Goal: Transaction & Acquisition: Purchase product/service

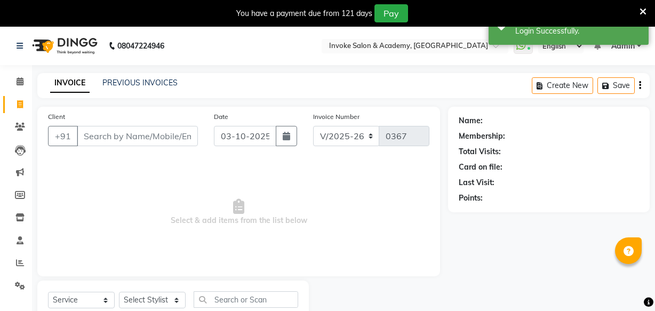
select select "5499"
select select "service"
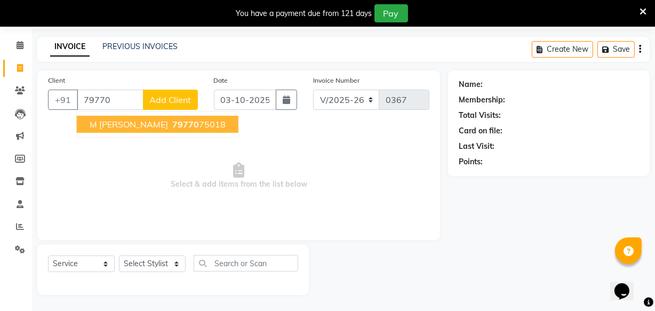
click at [93, 129] on button "M [PERSON_NAME] 79770 75018" at bounding box center [158, 124] width 162 height 17
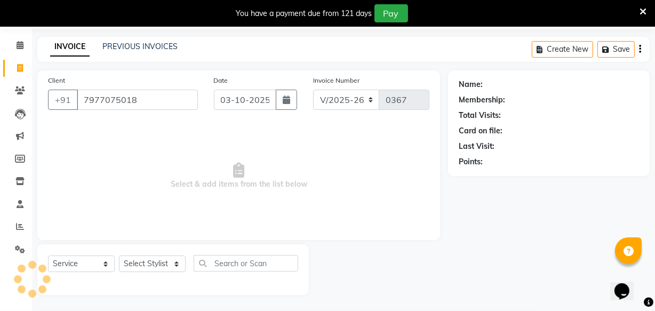
type input "7977075018"
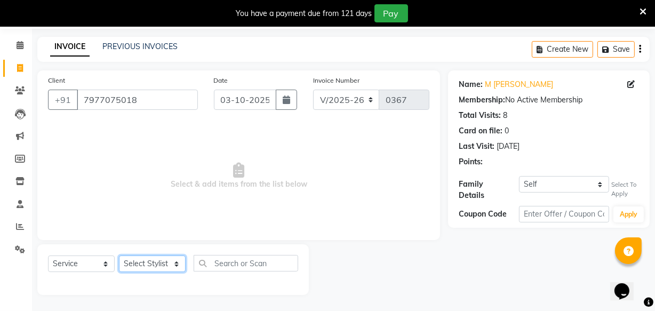
click at [136, 266] on select "Select Stylist Akshay Dakshada [PERSON_NAME] [PERSON_NAME]" at bounding box center [152, 264] width 67 height 17
select select "38106"
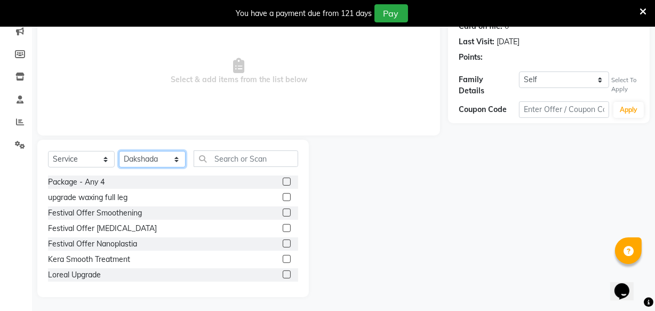
scroll to position [144, 0]
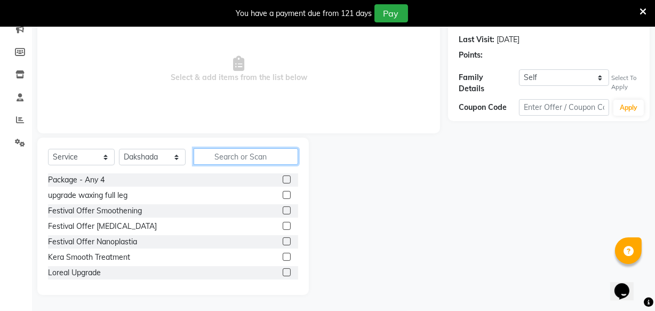
click at [227, 157] on input "text" at bounding box center [246, 156] width 105 height 17
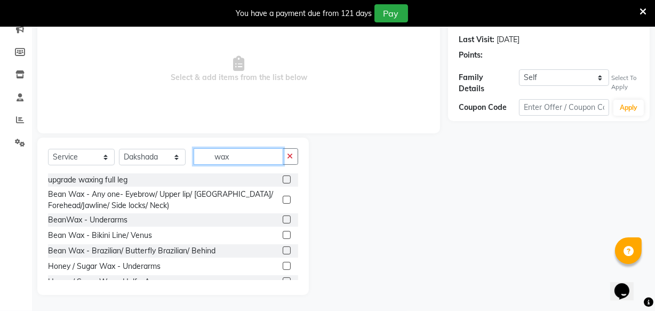
scroll to position [48, 0]
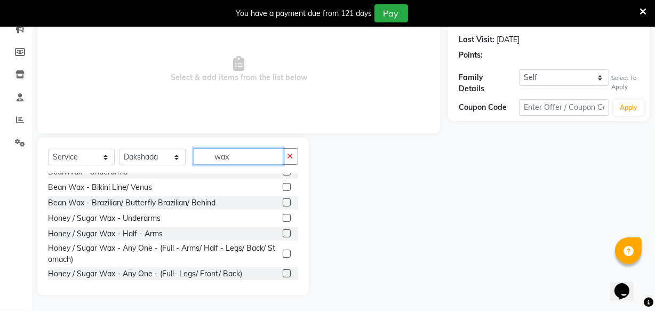
type input "wax"
click at [283, 251] on label at bounding box center [287, 254] width 8 height 8
click at [283, 251] on input "checkbox" at bounding box center [286, 254] width 7 height 7
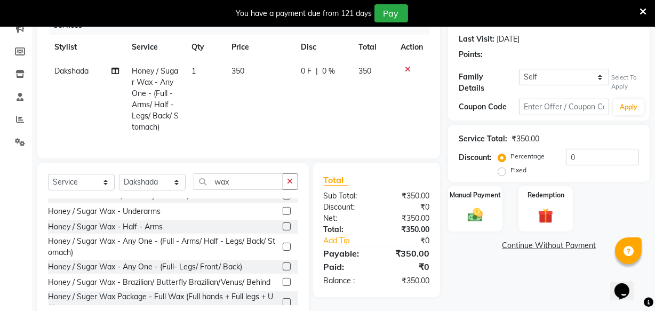
scroll to position [97, 0]
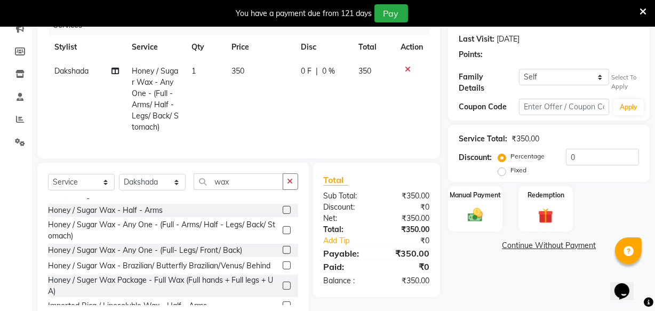
click at [283, 234] on label at bounding box center [287, 230] width 8 height 8
click at [283, 234] on input "checkbox" at bounding box center [286, 230] width 7 height 7
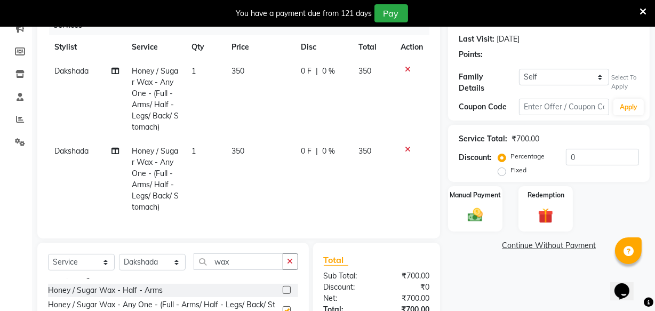
checkbox input "false"
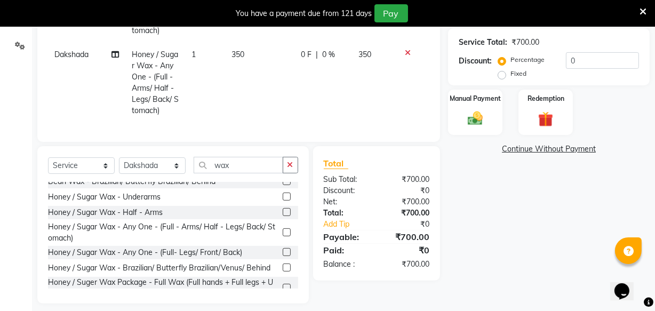
scroll to position [76, 0]
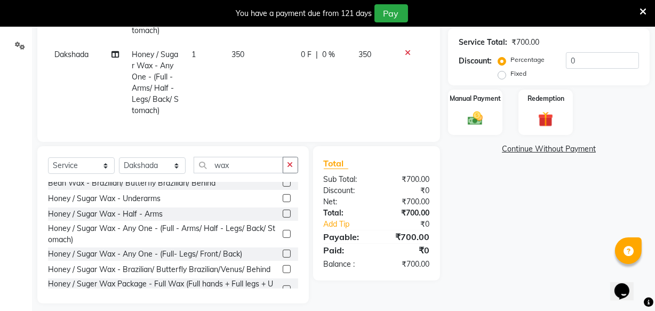
click at [283, 202] on label at bounding box center [287, 198] width 8 height 8
click at [283, 202] on input "checkbox" at bounding box center [286, 198] width 7 height 7
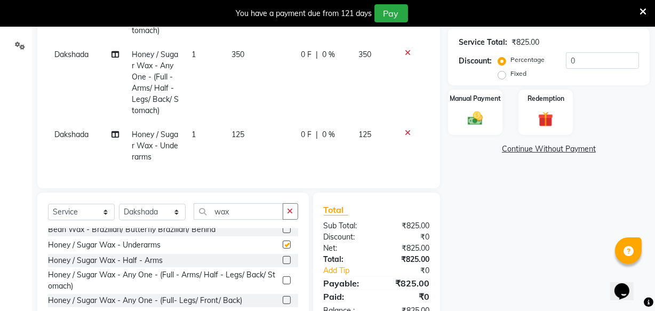
checkbox input "false"
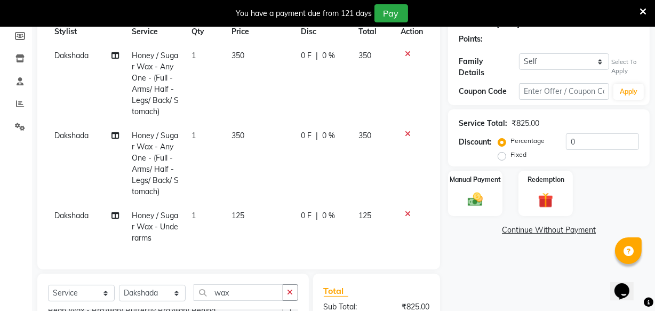
scroll to position [144, 0]
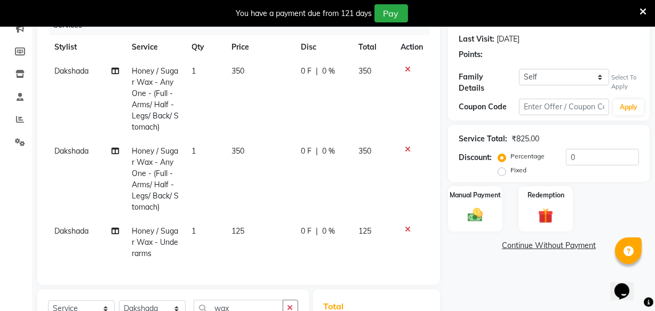
click at [511, 166] on label "Fixed" at bounding box center [519, 170] width 16 height 10
click at [504, 167] on input "Fixed" at bounding box center [504, 170] width 7 height 7
radio input "true"
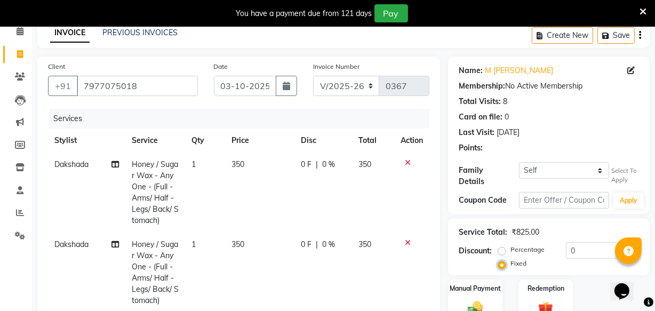
scroll to position [46, 0]
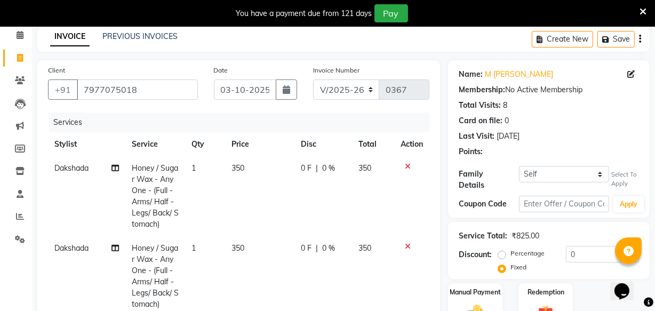
click at [511, 252] on label "Percentage" at bounding box center [528, 254] width 34 height 10
click at [501, 252] on input "Percentage" at bounding box center [504, 253] width 7 height 7
radio input "true"
click at [544, 181] on select "Self M [PERSON_NAME]" at bounding box center [564, 174] width 90 height 17
select select "4282872"
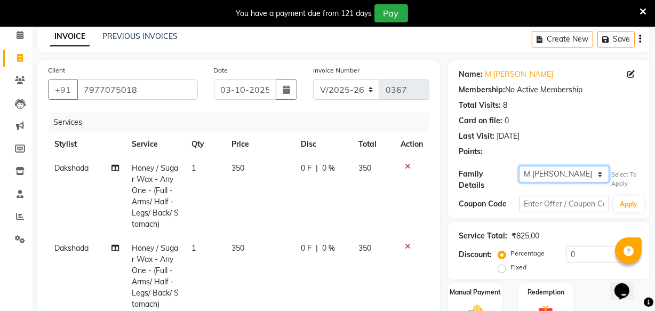
click at [519, 166] on select "Self M [PERSON_NAME]" at bounding box center [564, 174] width 90 height 17
select select "1: Object"
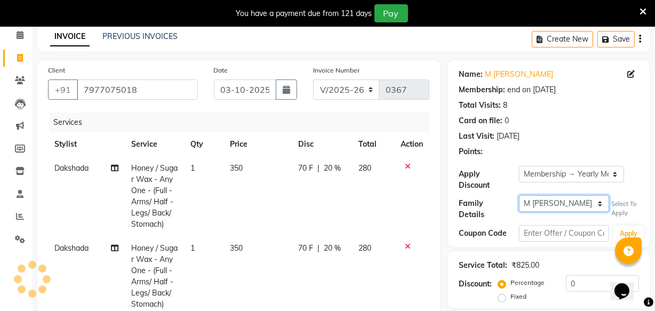
type input "20"
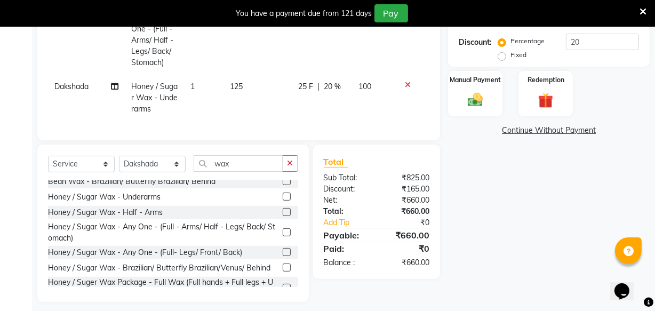
scroll to position [289, 0]
click at [472, 93] on img at bounding box center [476, 99] width 26 height 18
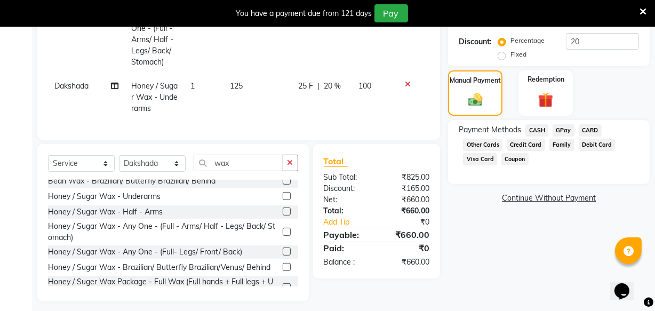
click at [558, 129] on span "GPay" at bounding box center [564, 130] width 22 height 12
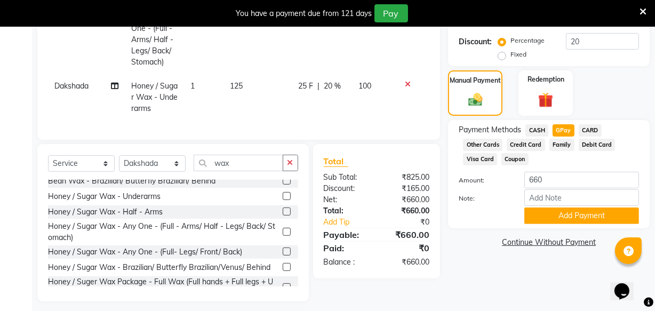
scroll to position [303, 0]
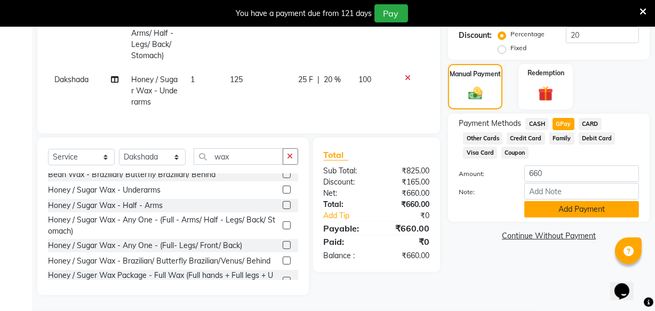
click at [576, 201] on button "Add Payment" at bounding box center [582, 209] width 115 height 17
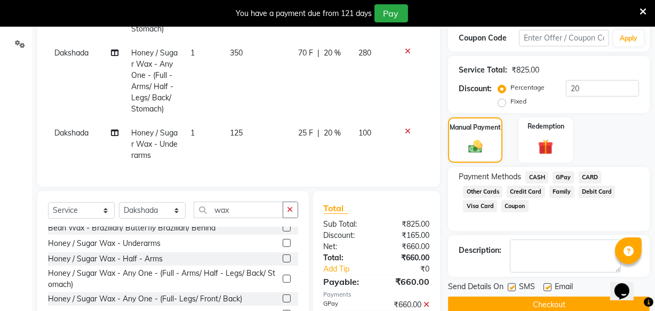
scroll to position [242, 0]
click at [521, 299] on button "Checkout" at bounding box center [549, 304] width 202 height 17
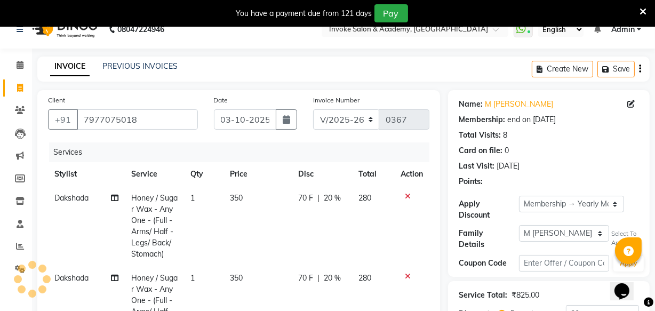
scroll to position [0, 0]
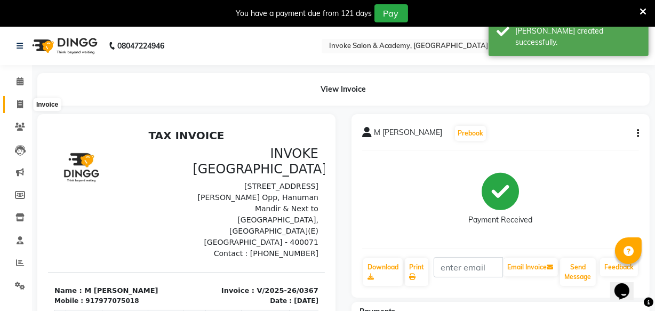
click at [21, 102] on icon at bounding box center [20, 104] width 6 height 8
select select "service"
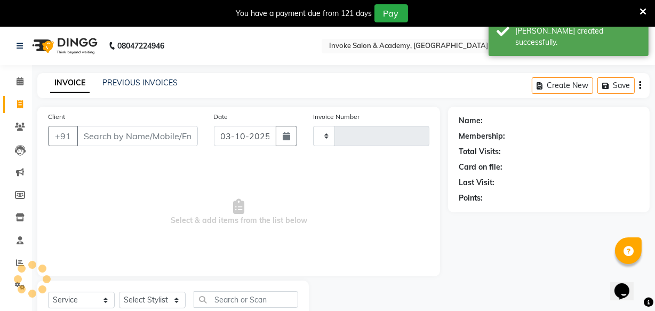
scroll to position [37, 0]
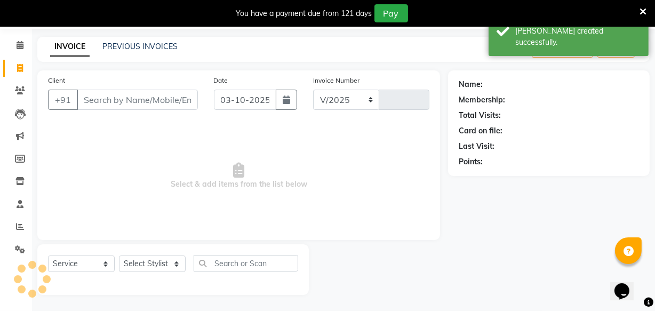
select select "5499"
type input "0368"
click at [136, 53] on div "INVOICE PREVIOUS INVOICES Create New Save" at bounding box center [343, 49] width 613 height 25
click at [137, 50] on link "PREVIOUS INVOICES" at bounding box center [139, 47] width 75 height 10
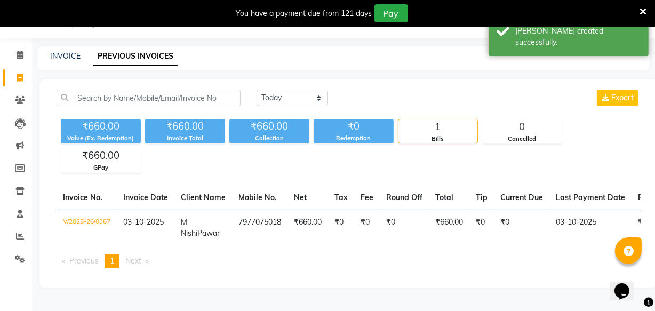
scroll to position [27, 0]
click at [268, 96] on select "[DATE] [DATE] Custom Range" at bounding box center [293, 98] width 72 height 17
select select "range"
click at [257, 90] on select "[DATE] [DATE] Custom Range" at bounding box center [293, 98] width 72 height 17
click at [379, 102] on input "03-10-2025" at bounding box center [379, 98] width 75 height 15
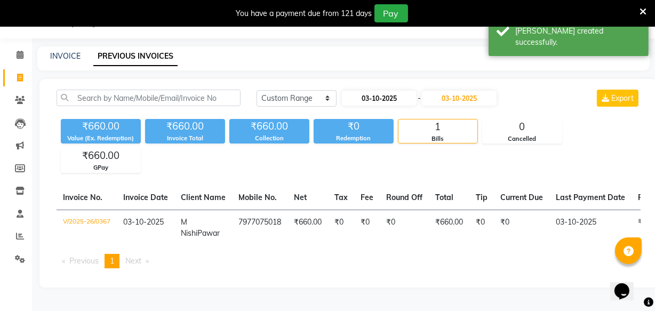
select select "10"
select select "2025"
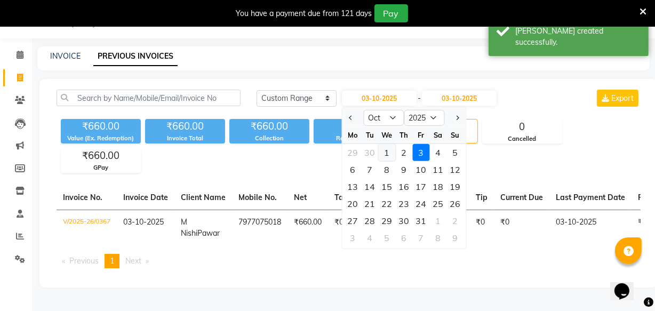
click at [391, 152] on div "1" at bounding box center [387, 152] width 17 height 17
type input "01-10-2025"
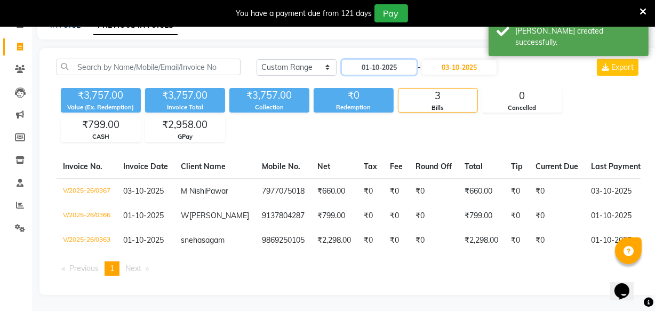
scroll to position [96, 0]
